Goal: Task Accomplishment & Management: Use online tool/utility

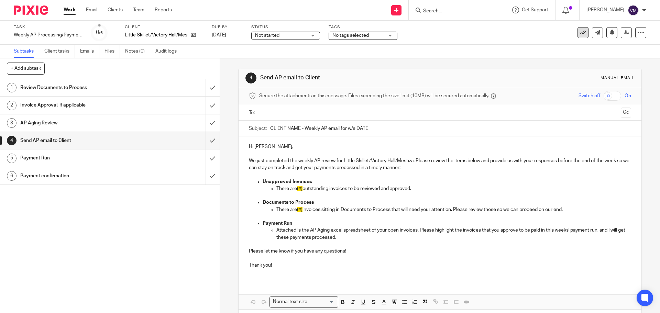
click at [580, 35] on icon at bounding box center [583, 32] width 7 height 7
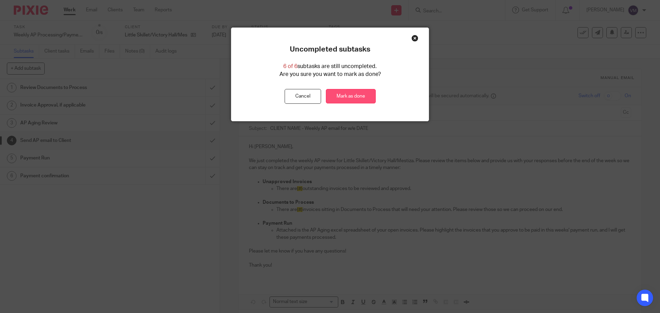
click at [342, 98] on link "Mark as done" at bounding box center [351, 96] width 50 height 15
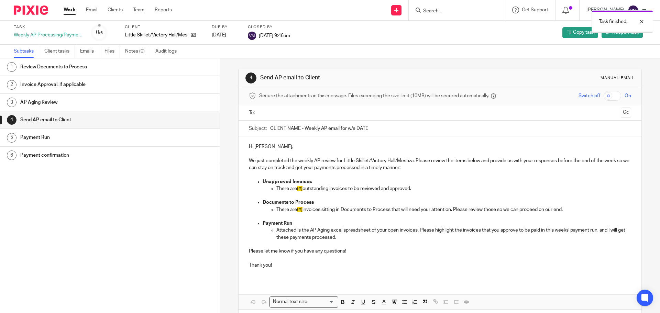
click at [64, 10] on link "Work" at bounding box center [70, 10] width 12 height 7
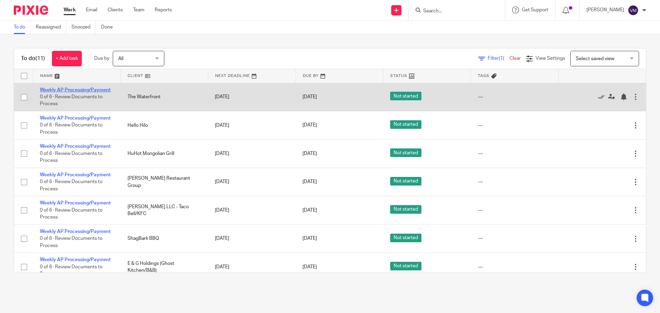
click at [90, 88] on link "Weekly AP Processing/Payment" at bounding box center [75, 90] width 71 height 5
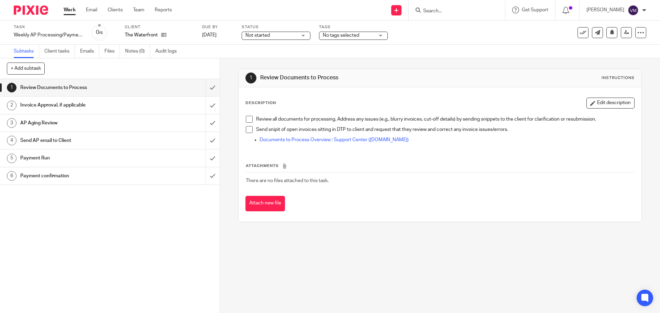
click at [83, 136] on h1 "Send AP email to Client" at bounding box center [79, 140] width 119 height 10
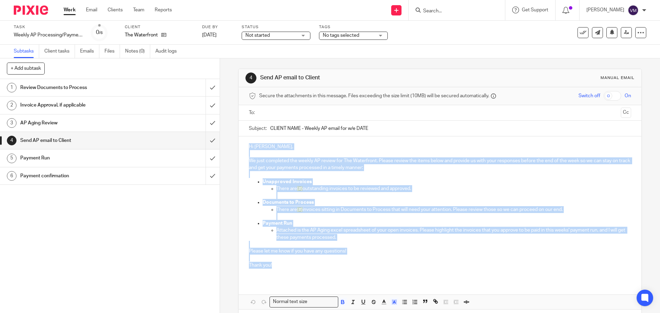
drag, startPoint x: 246, startPoint y: 147, endPoint x: 276, endPoint y: 265, distance: 121.4
click at [276, 265] on div "Hi James, We just completed the weekly AP review for The Waterfront. Please rev…" at bounding box center [440, 208] width 403 height 144
copy div "Hi James, We just completed the weekly AP review for The Waterfront. Please rev…"
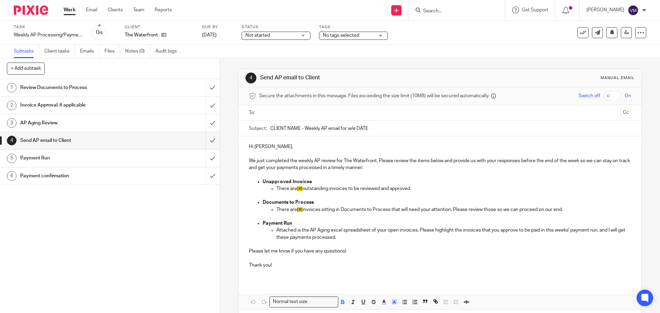
click at [367, 129] on input "CLIENT NAME - Weekly AP email for w/e DATE" at bounding box center [450, 128] width 361 height 15
drag, startPoint x: 368, startPoint y: 127, endPoint x: 269, endPoint y: 134, distance: 99.9
click at [270, 134] on input "CLIENT NAME - Weekly AP email for w/e DATE" at bounding box center [450, 128] width 361 height 15
click at [201, 90] on input "submit" at bounding box center [110, 87] width 220 height 17
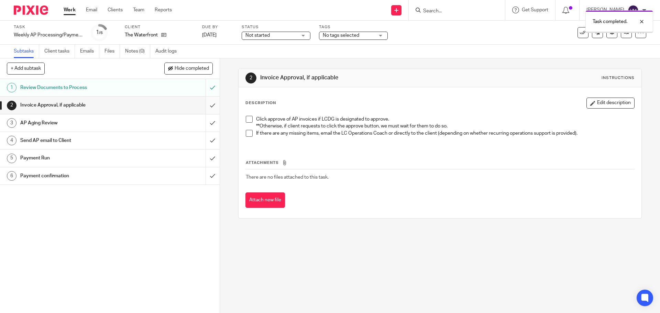
click at [207, 106] on input "submit" at bounding box center [110, 105] width 220 height 17
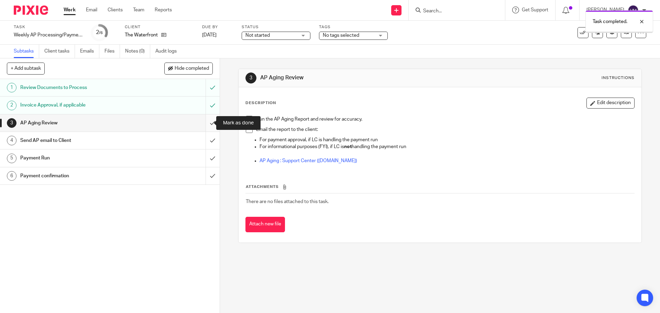
click at [207, 123] on input "submit" at bounding box center [110, 122] width 220 height 17
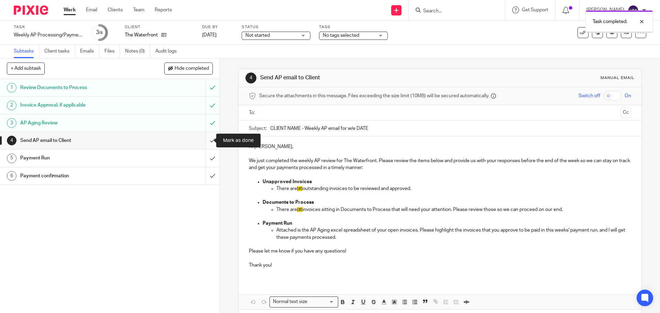
click at [207, 142] on input "submit" at bounding box center [110, 140] width 220 height 17
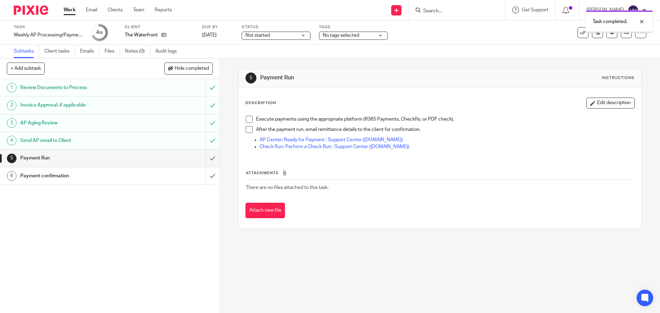
click at [154, 228] on div "1 Review Documents to Process 2 Invoice Approval, if applicable 3 AP Aging Revi…" at bounding box center [110, 196] width 220 height 234
